Goal: Information Seeking & Learning: Understand process/instructions

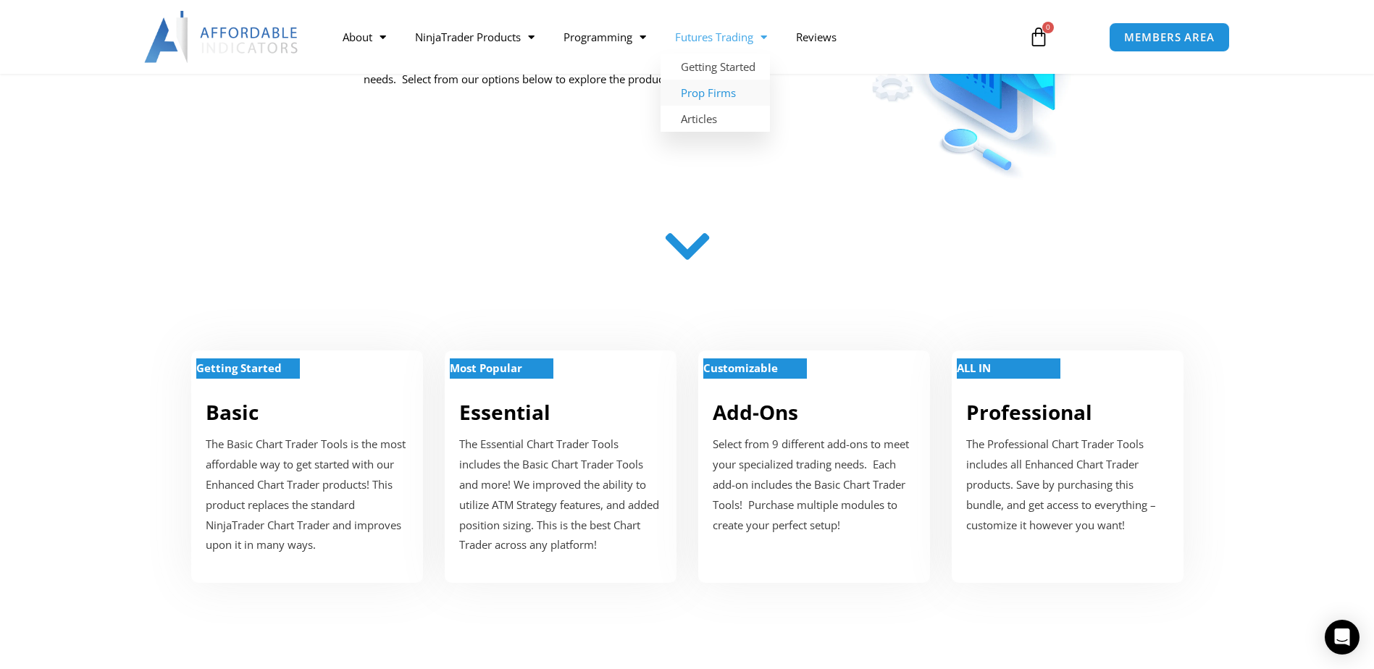
click at [732, 98] on link "Prop Firms" at bounding box center [715, 93] width 109 height 26
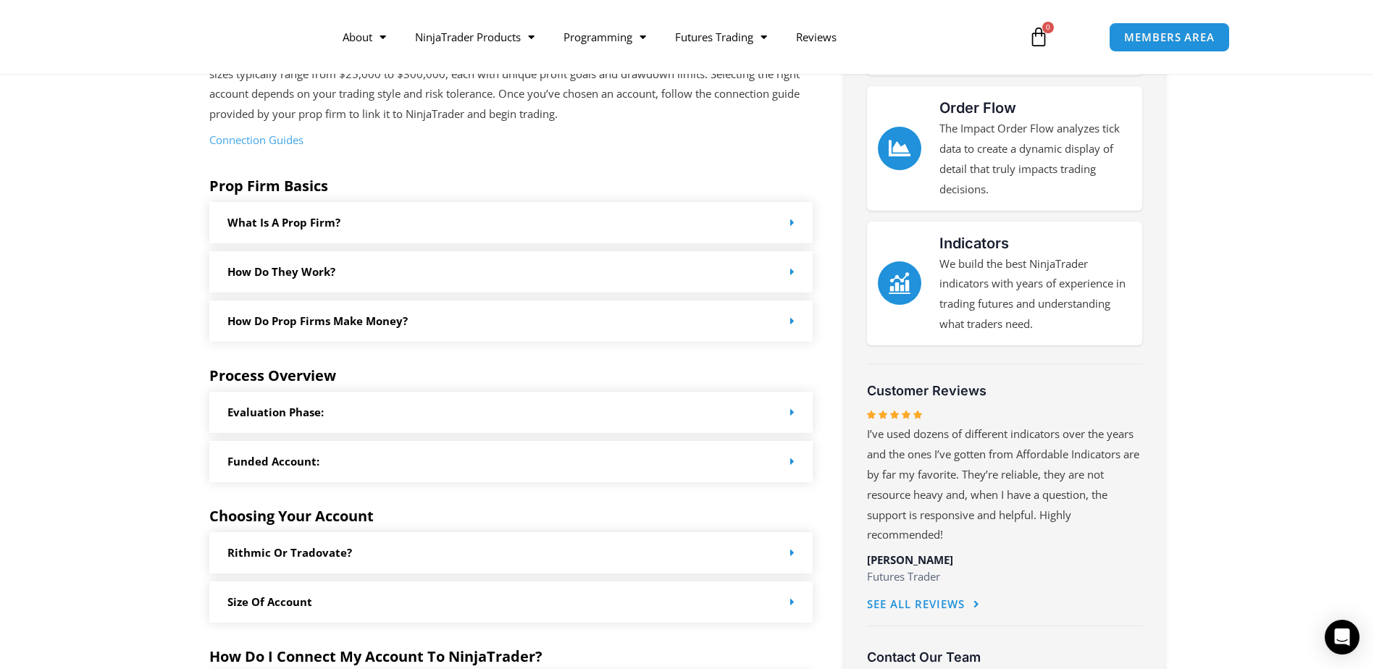
scroll to position [72, 0]
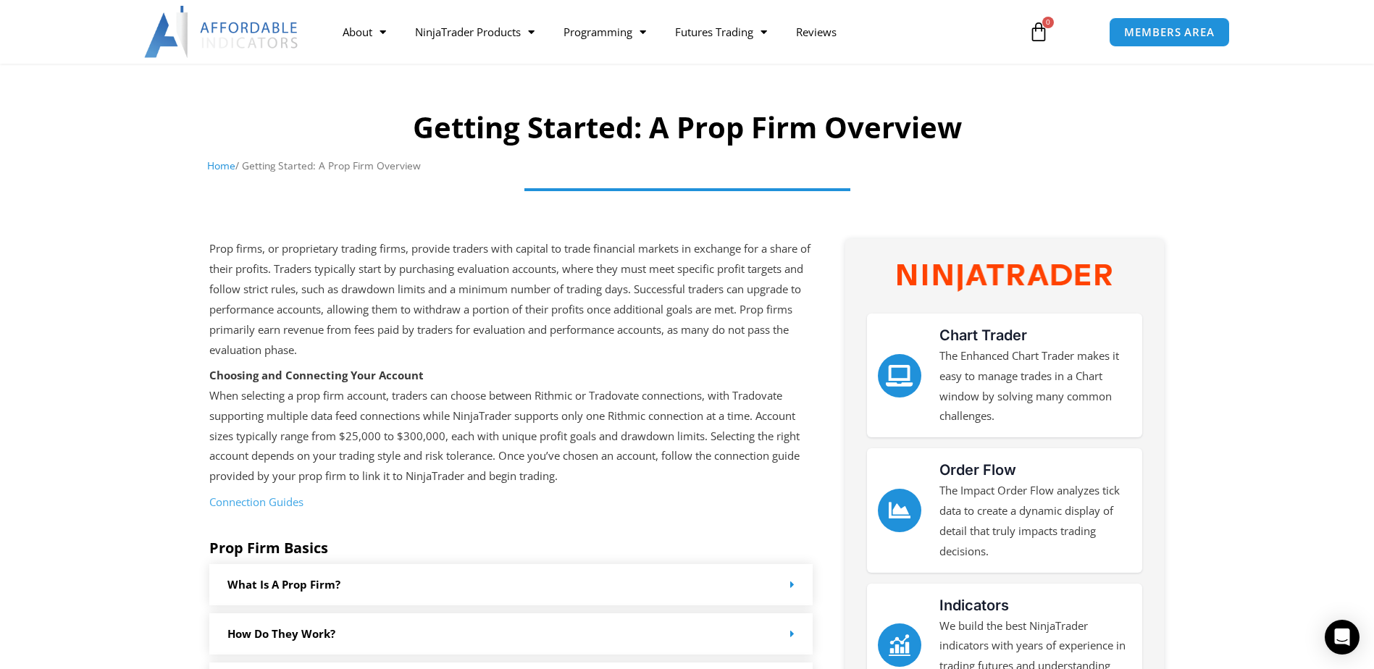
click at [259, 504] on link "Connection Guides" at bounding box center [256, 502] width 94 height 14
